Goal: Information Seeking & Learning: Learn about a topic

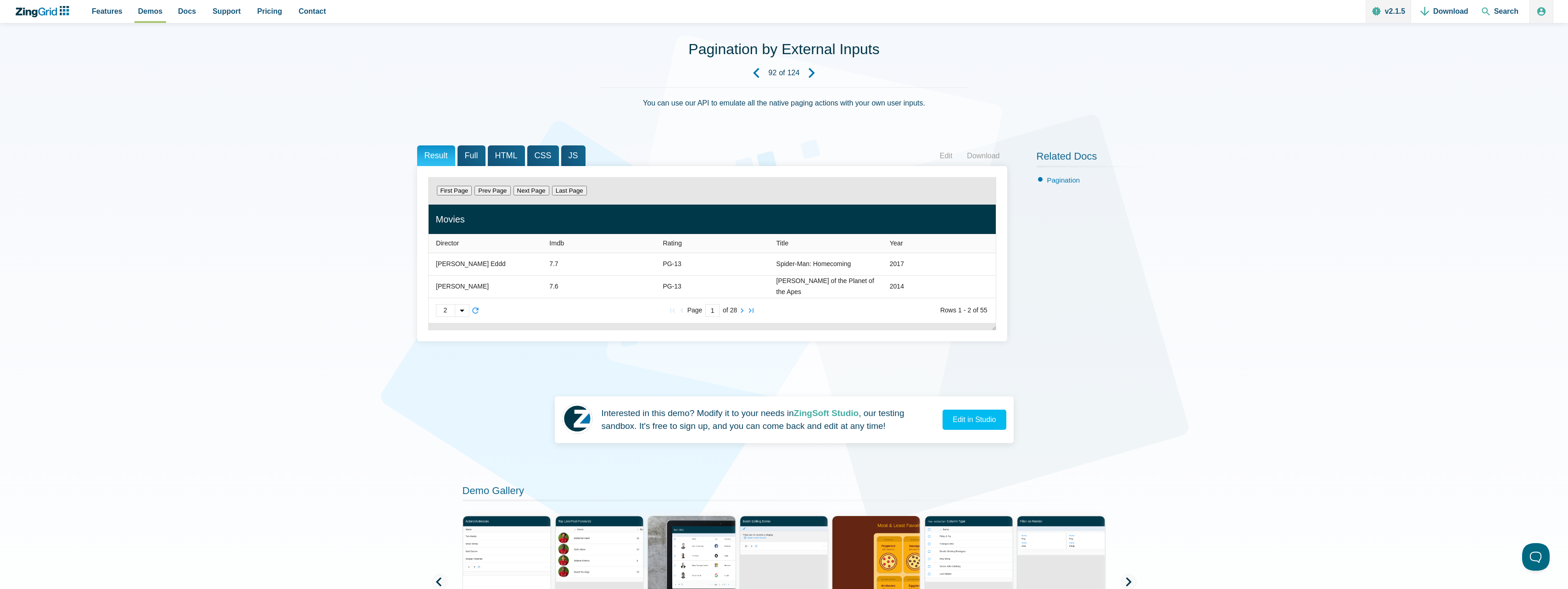
scroll to position [46, 0]
click at [814, 75] on icon "Next Demo" at bounding box center [811, 73] width 10 height 10
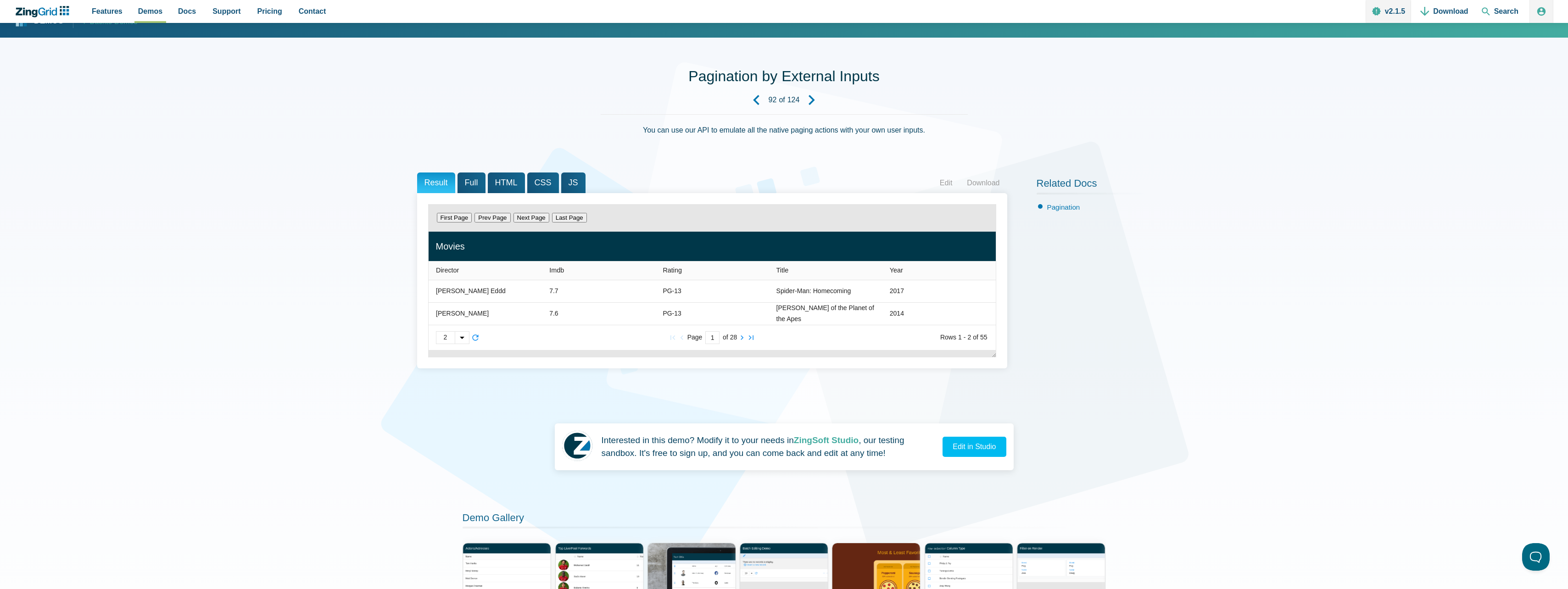
click at [811, 95] on icon "Next Demo" at bounding box center [811, 100] width 10 height 10
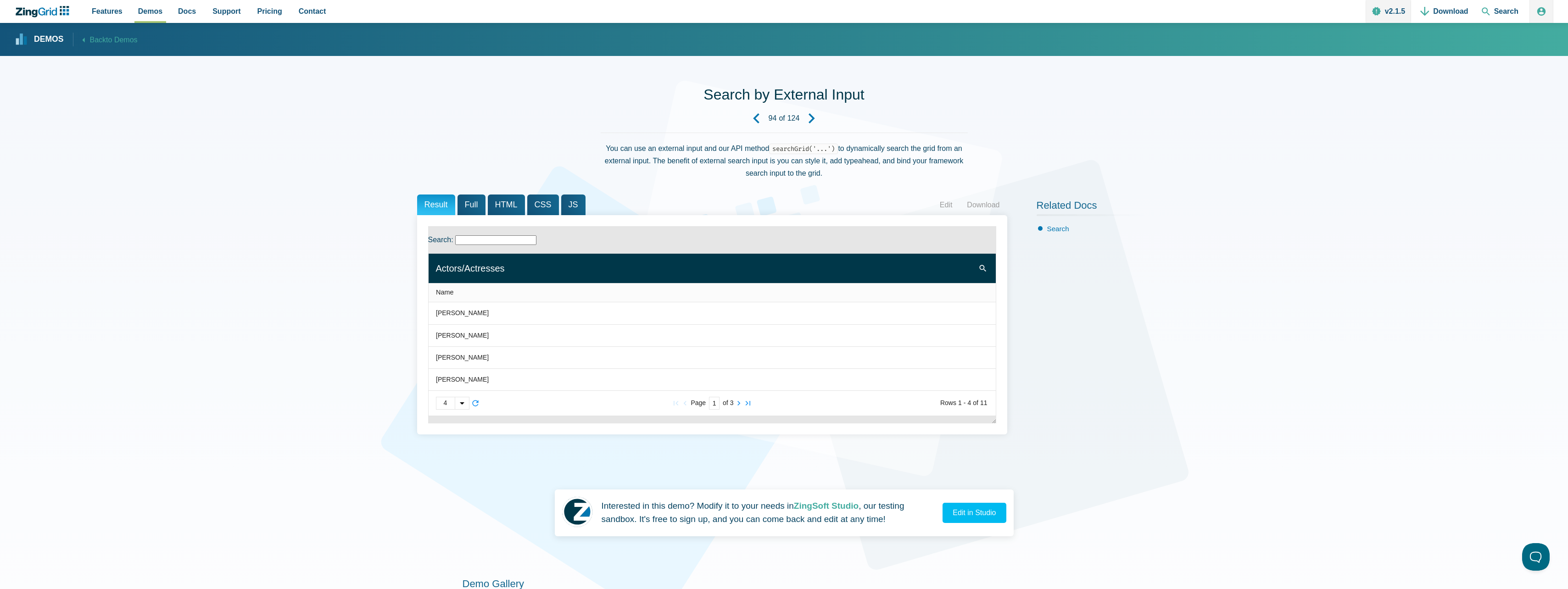
click at [759, 119] on icon "Previous Demo" at bounding box center [756, 118] width 10 height 10
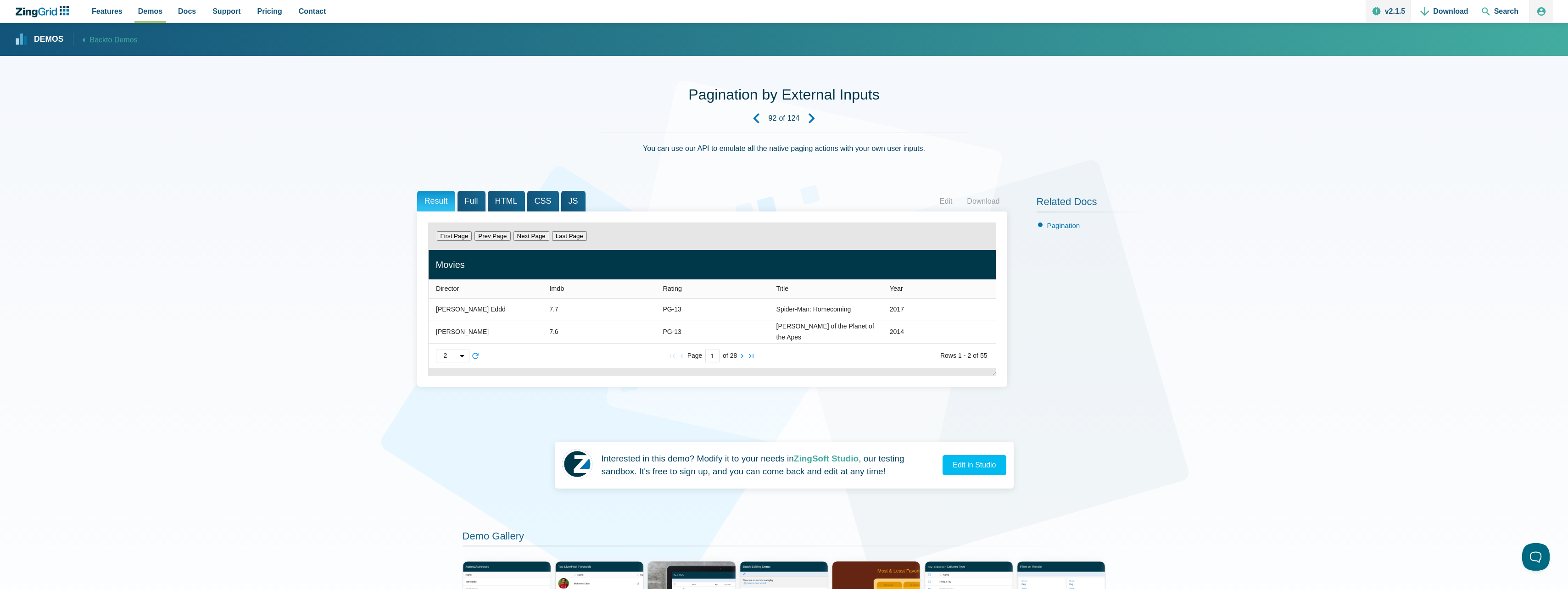
click at [463, 355] on div "App Content" at bounding box center [462, 356] width 14 height 12
click at [453, 341] on span "15" at bounding box center [453, 342] width 33 height 15
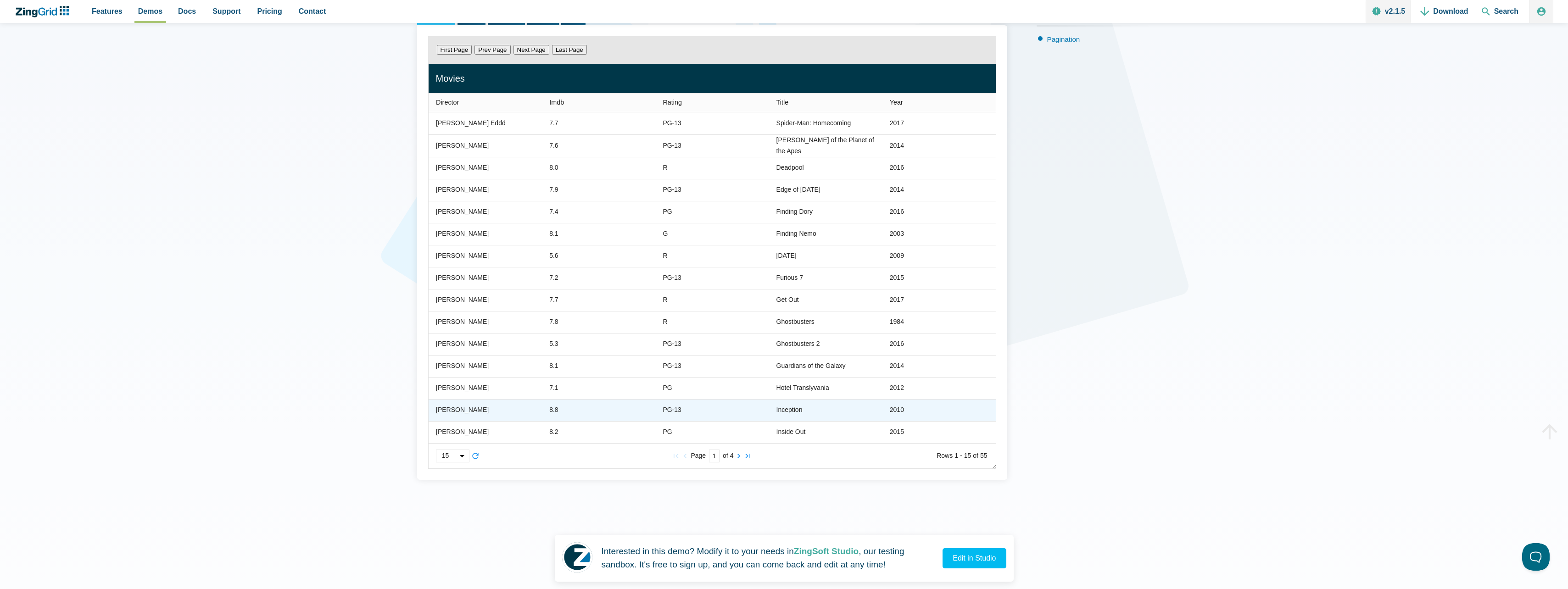
scroll to position [164, 0]
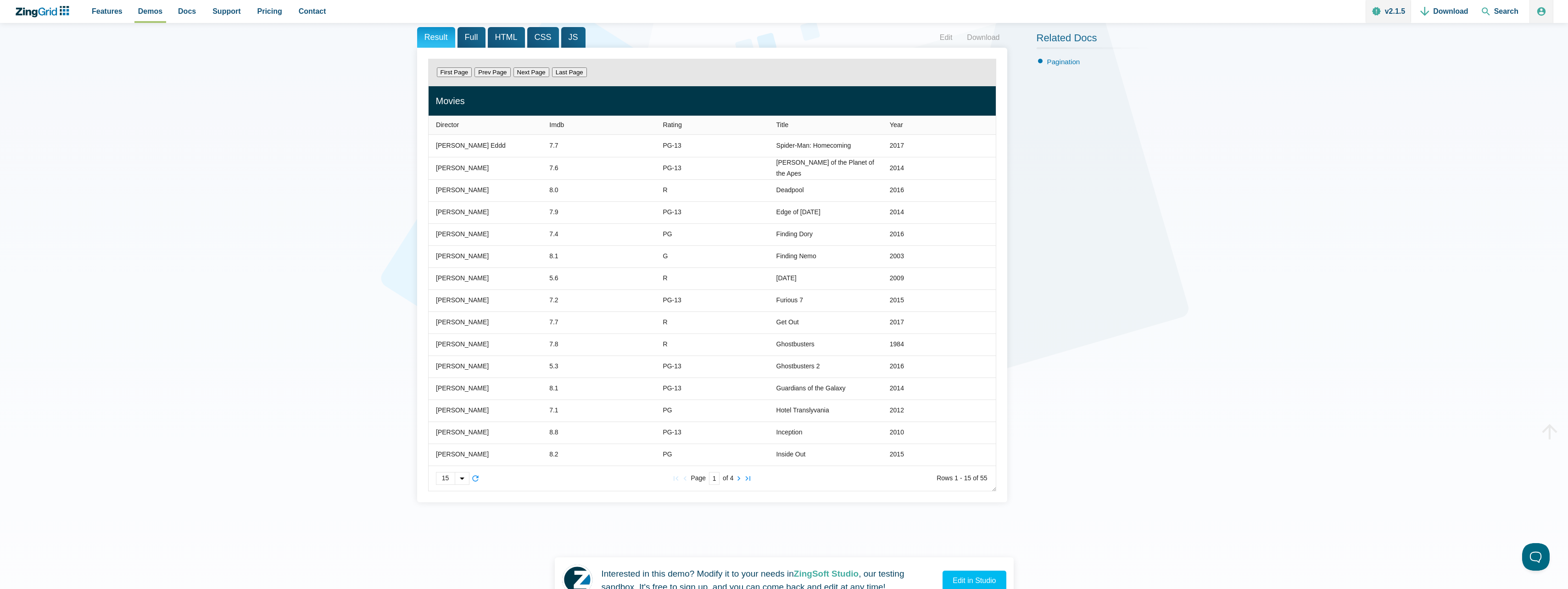
click at [1049, 327] on div "Related Docs Pagination" at bounding box center [1093, 271] width 115 height 489
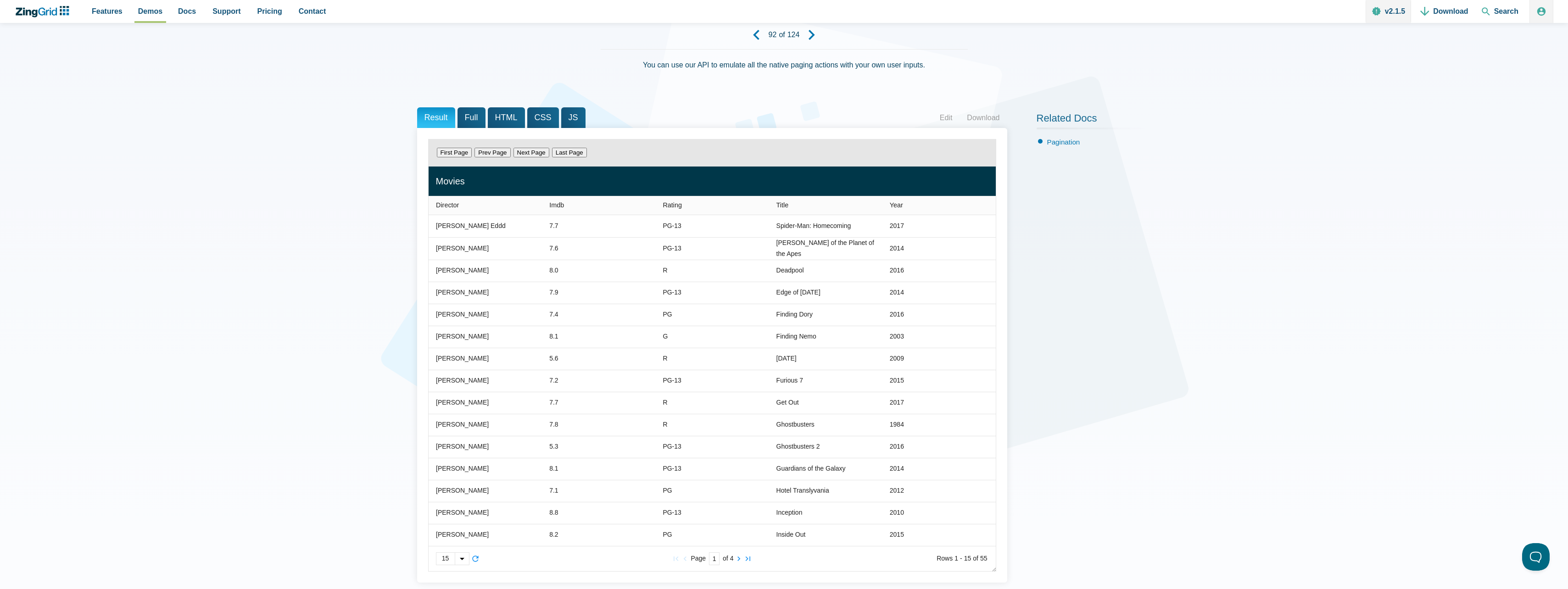
scroll to position [0, 0]
